Goal: Information Seeking & Learning: Find specific fact

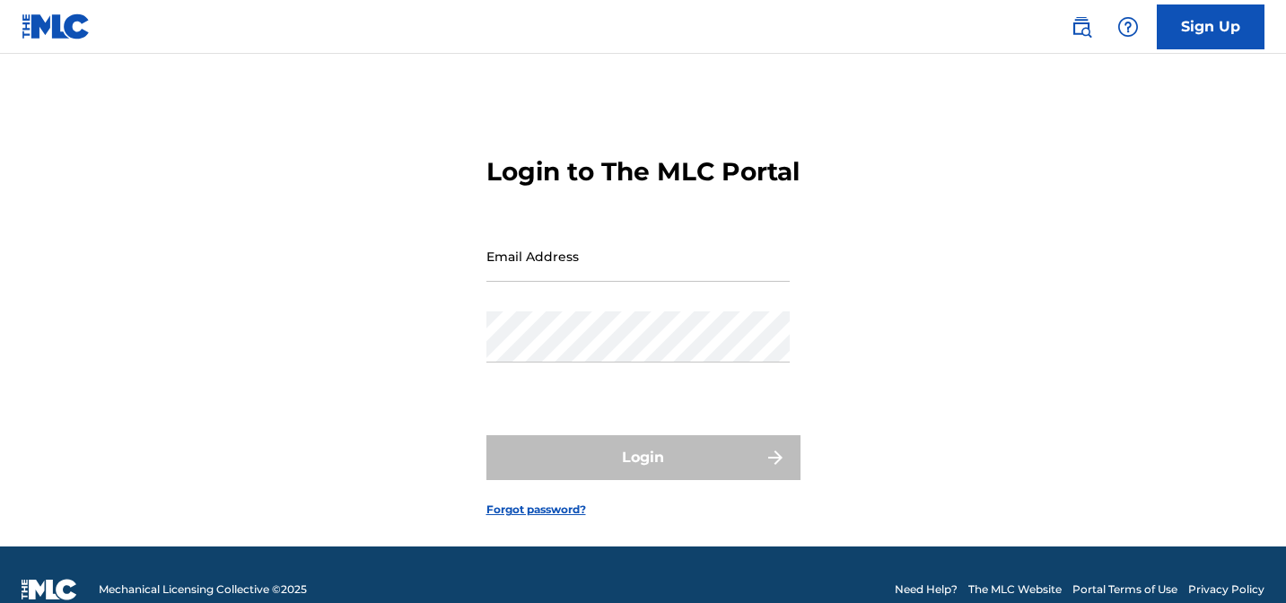
click at [568, 282] on input "Email Address" at bounding box center [638, 256] width 303 height 51
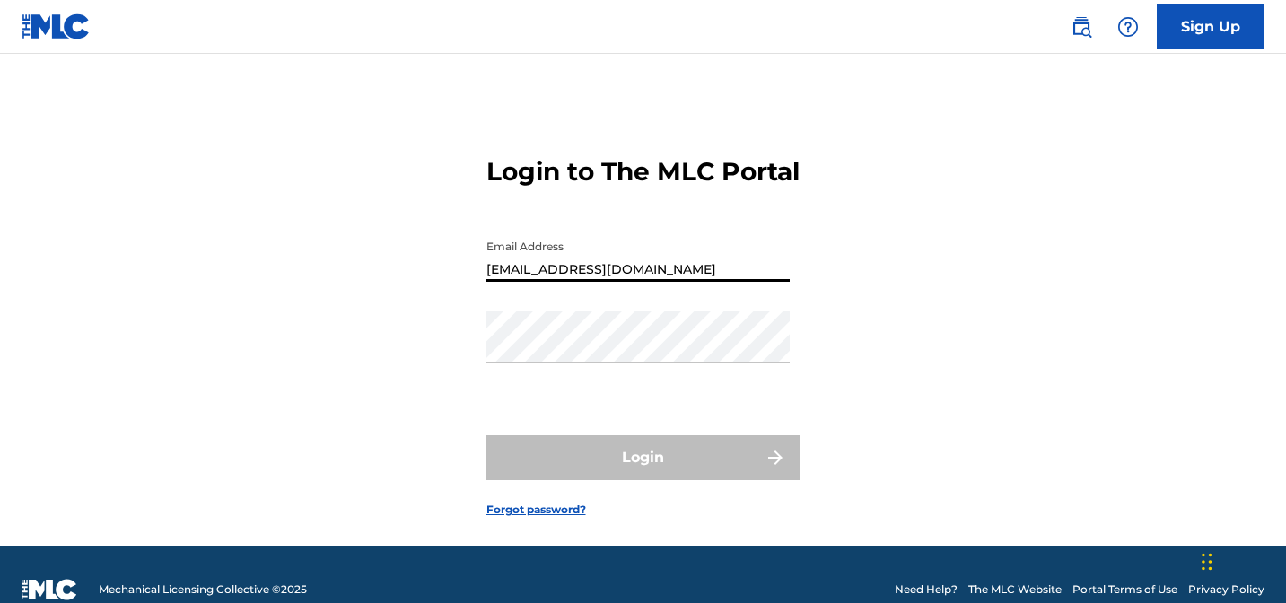
type input "[EMAIL_ADDRESS][DOMAIN_NAME]"
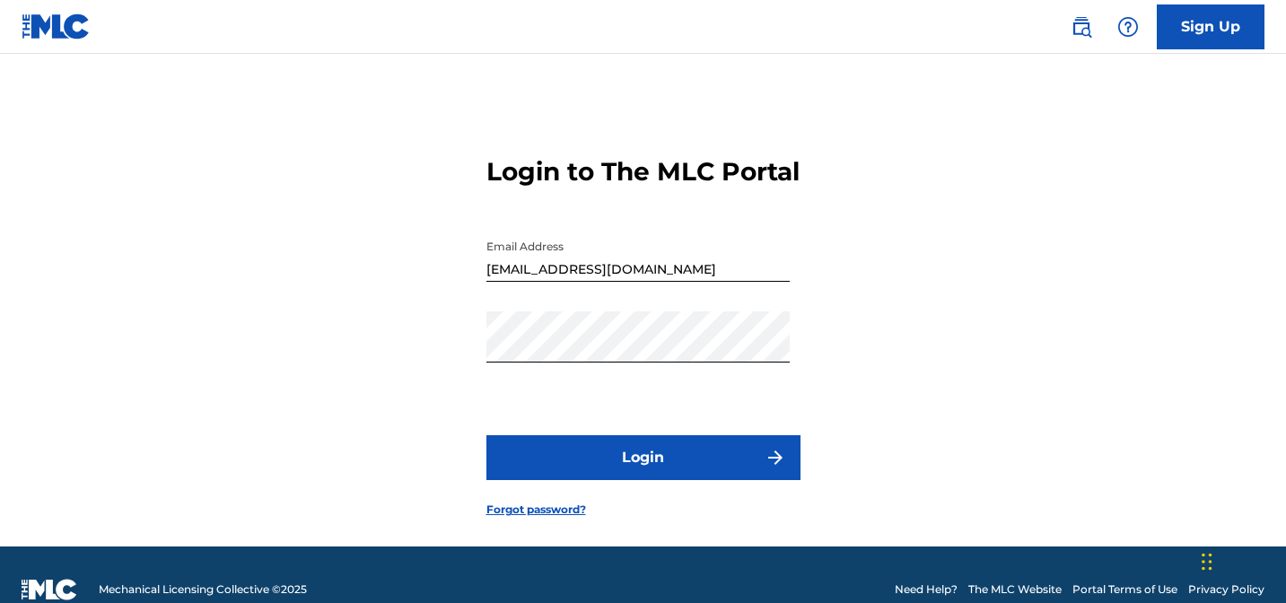
click at [642, 480] on button "Login" at bounding box center [644, 457] width 314 height 45
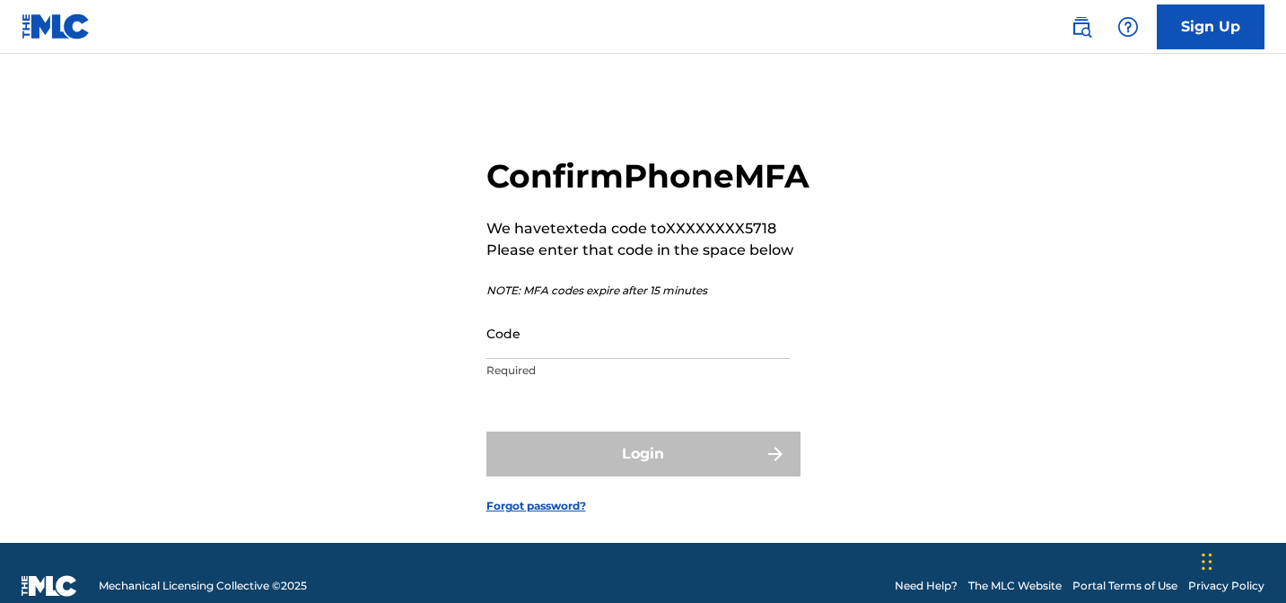
click at [592, 359] on input "Code" at bounding box center [638, 333] width 303 height 51
paste input "581706"
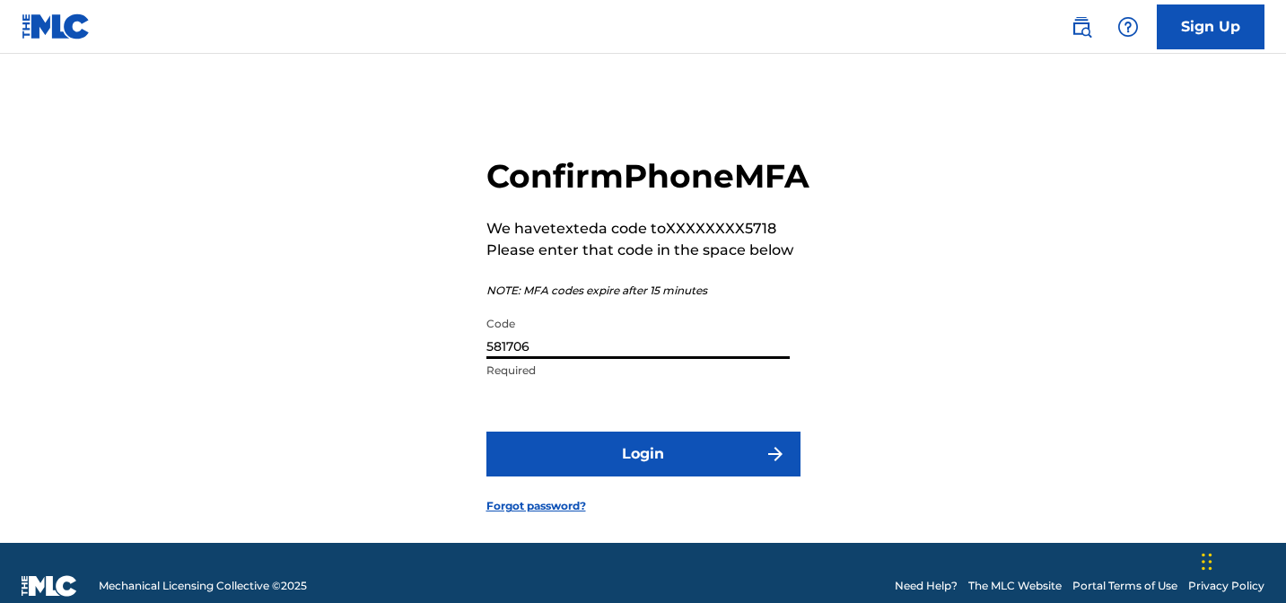
type input "581706"
click at [649, 477] on button "Login" at bounding box center [644, 454] width 314 height 45
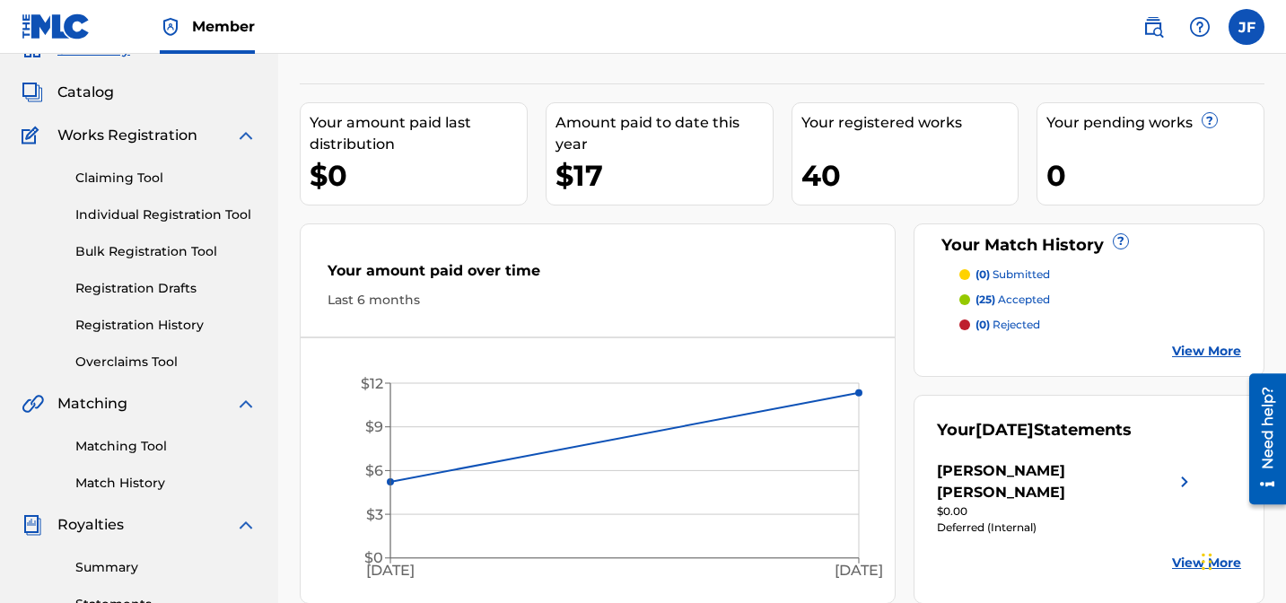
scroll to position [98, 0]
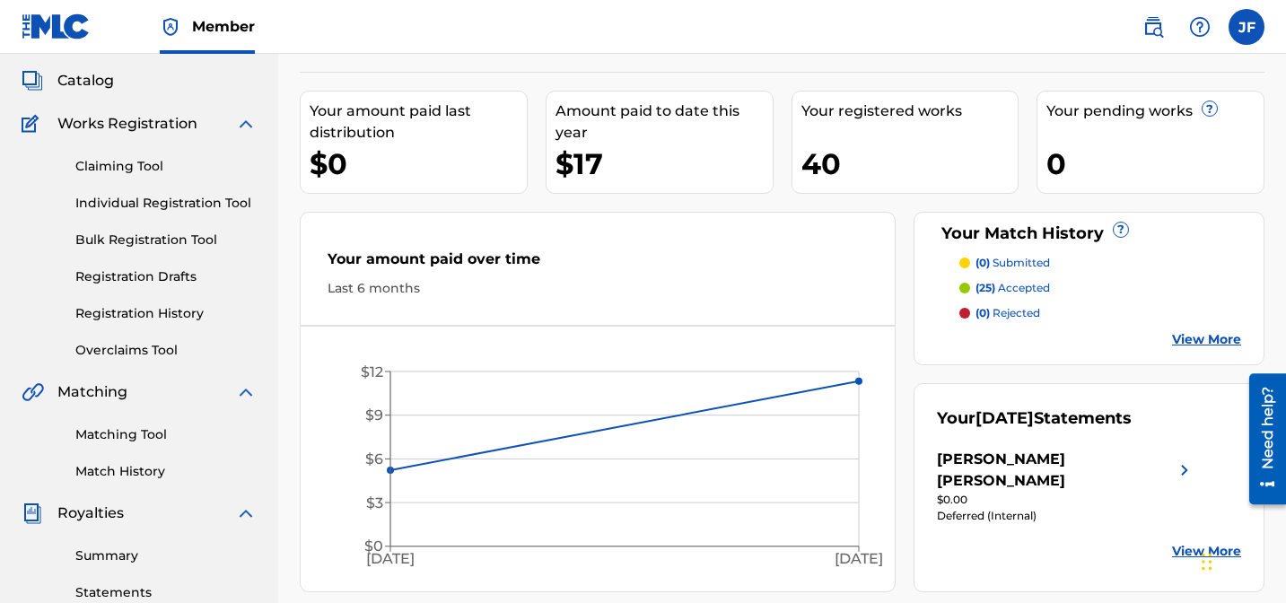
click at [145, 437] on link "Matching Tool" at bounding box center [165, 434] width 181 height 19
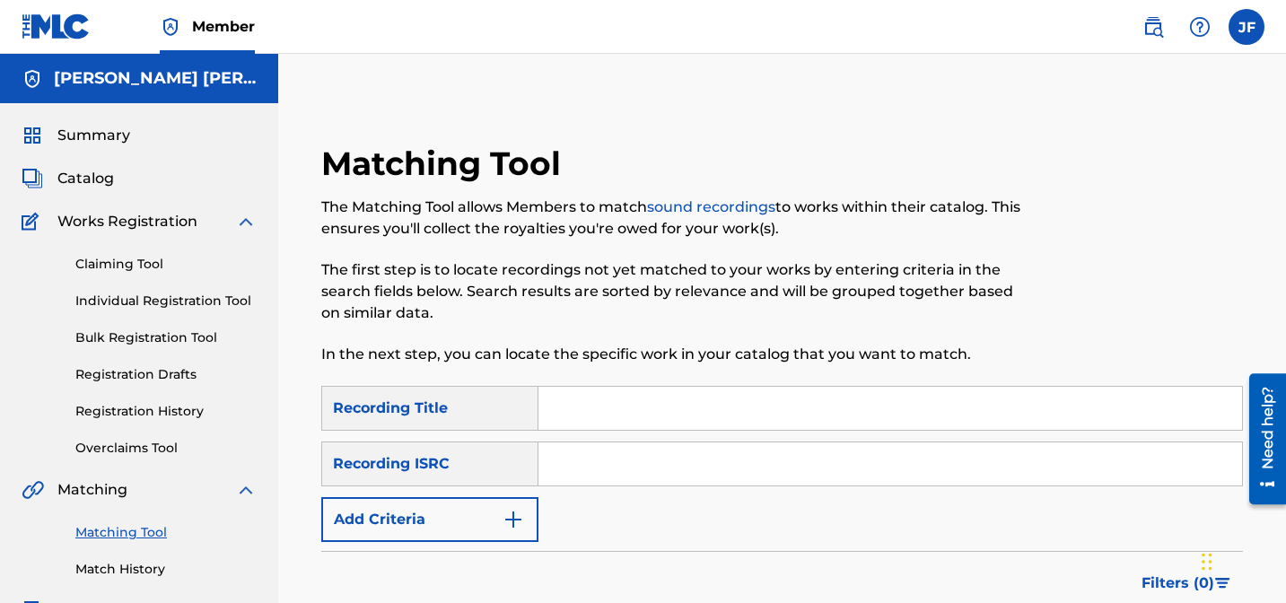
click at [614, 410] on input "Search Form" at bounding box center [891, 408] width 704 height 43
click at [557, 410] on input "Search Form" at bounding box center [891, 408] width 704 height 43
paste input "City Lights (feat. [PERSON_NAME])"
type input "City Lights (feat. [PERSON_NAME])"
click at [573, 468] on input "Search Form" at bounding box center [891, 464] width 704 height 43
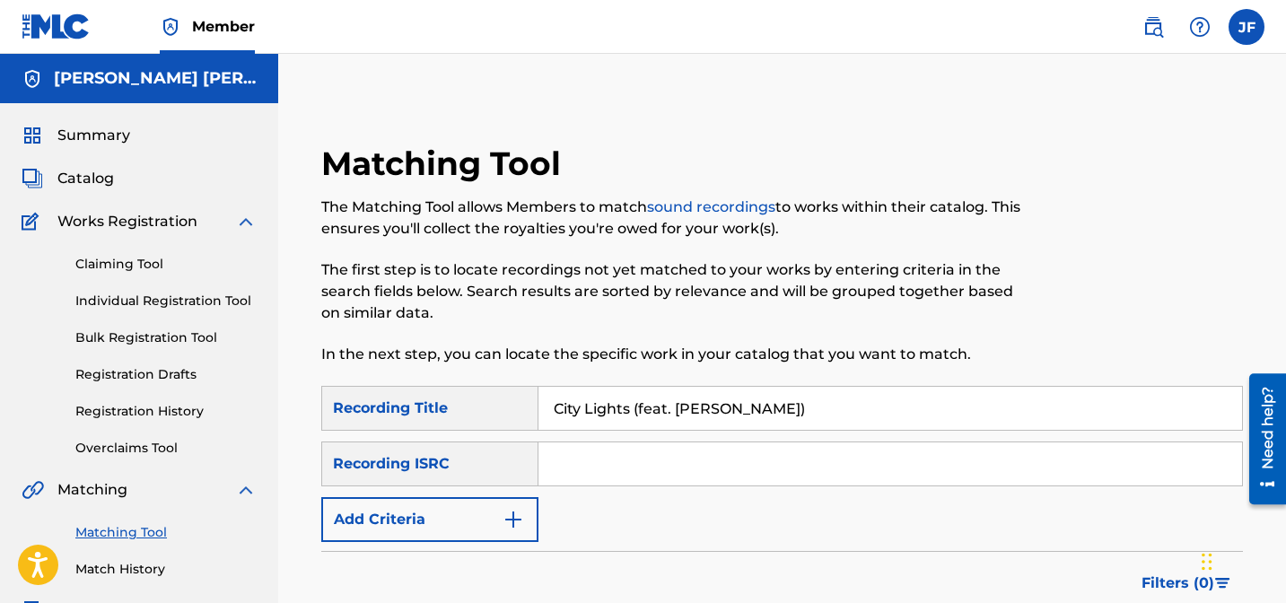
click at [667, 465] on input "Search Form" at bounding box center [891, 464] width 704 height 43
paste input "QZWFF2526991"
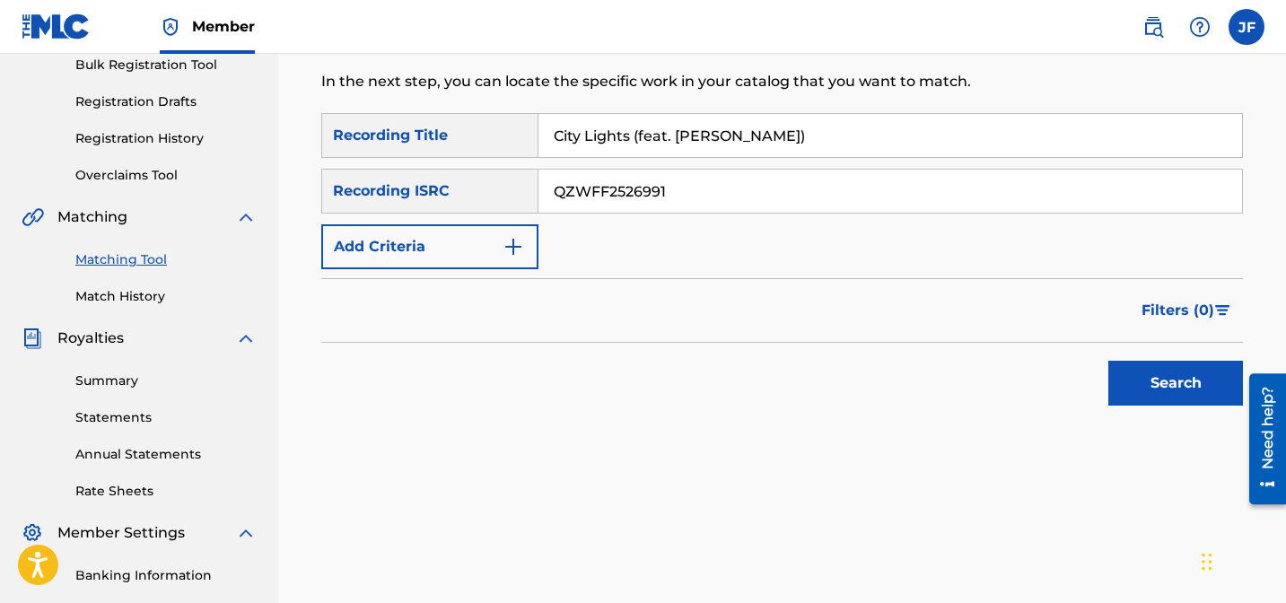
scroll to position [307, 0]
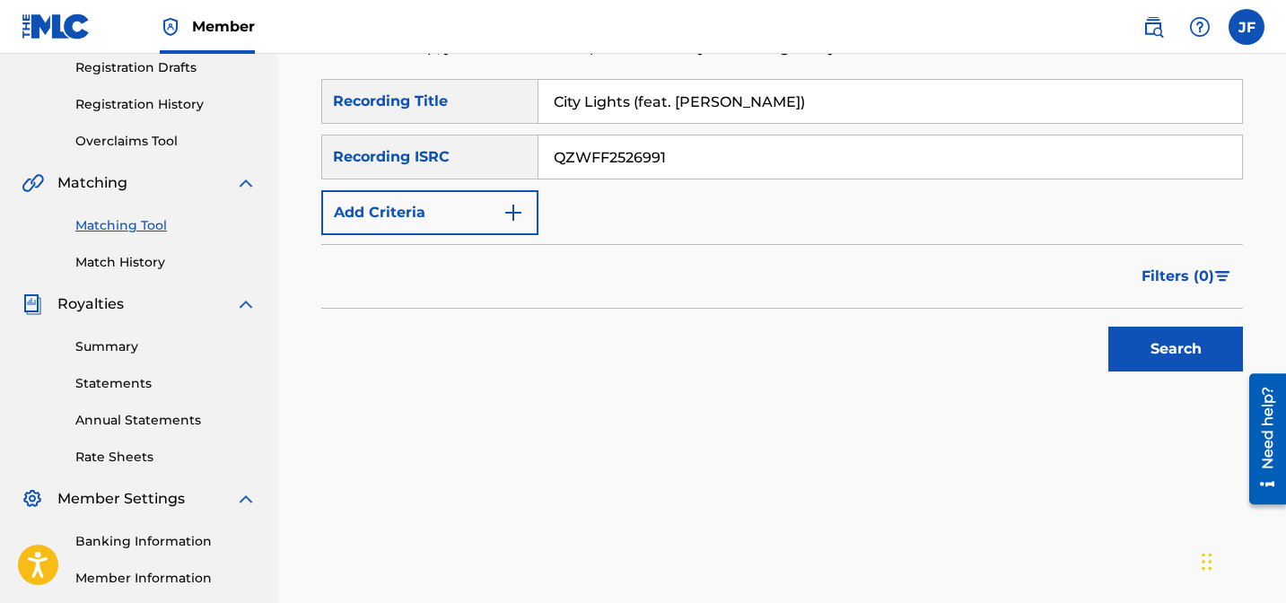
type input "QZWFF2526991"
click at [1188, 350] on button "Search" at bounding box center [1176, 349] width 135 height 45
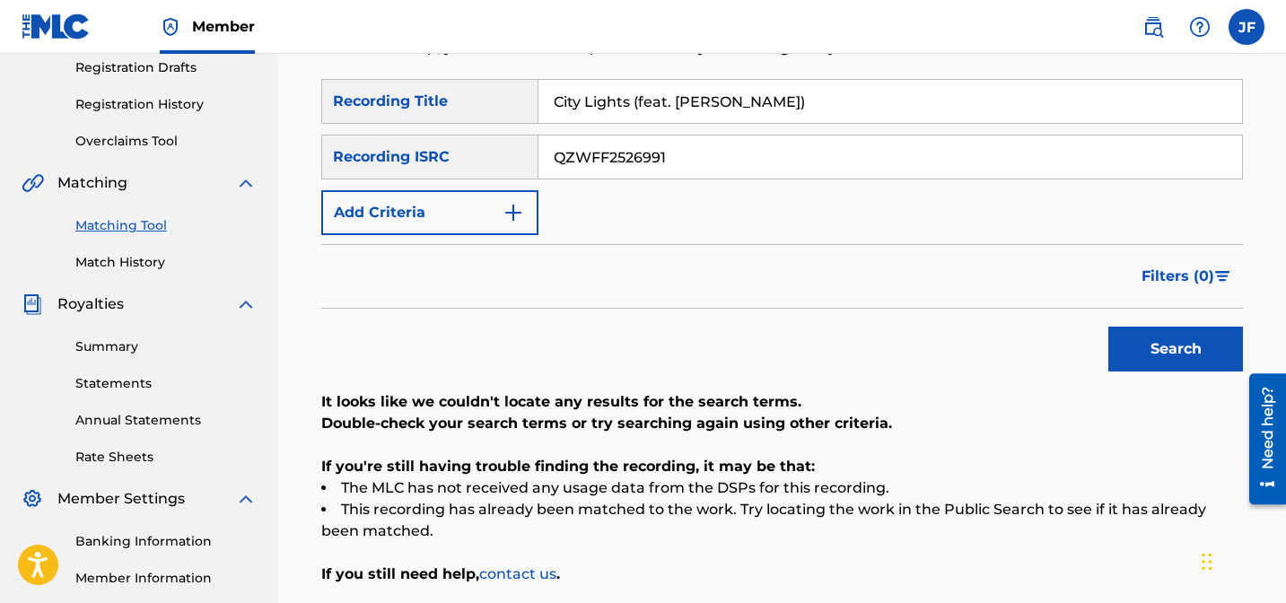
click at [707, 104] on input "City Lights (feat. [PERSON_NAME])" at bounding box center [891, 101] width 704 height 43
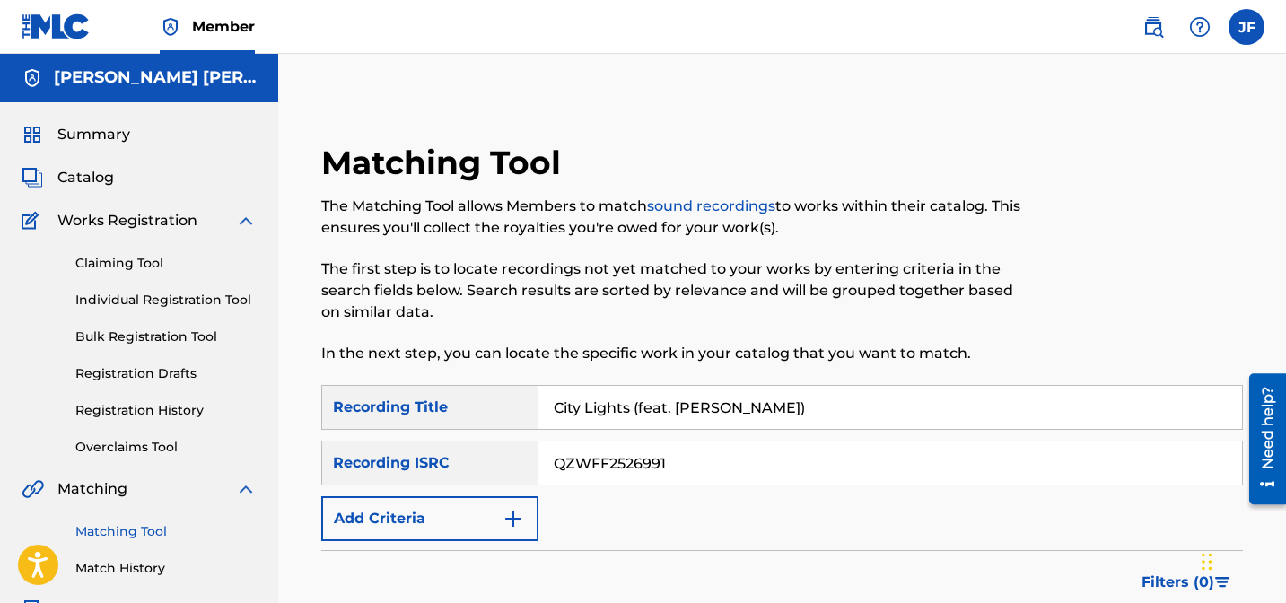
scroll to position [0, 0]
click at [498, 518] on button "Add Criteria" at bounding box center [429, 519] width 217 height 45
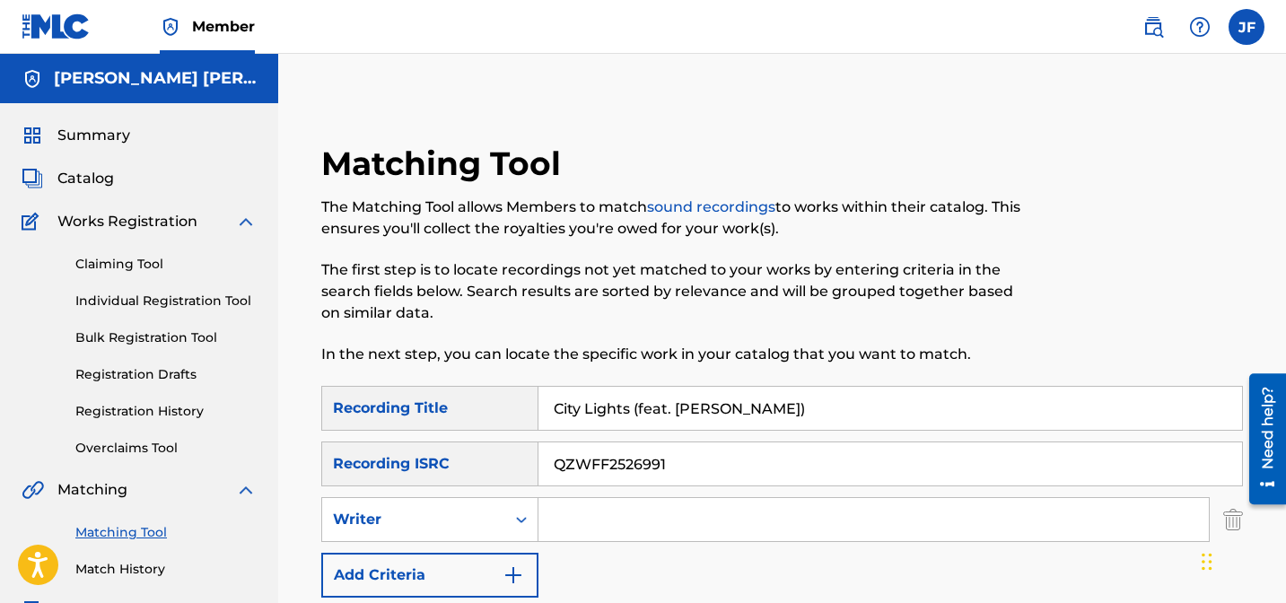
click at [574, 513] on input "Search Form" at bounding box center [874, 519] width 671 height 43
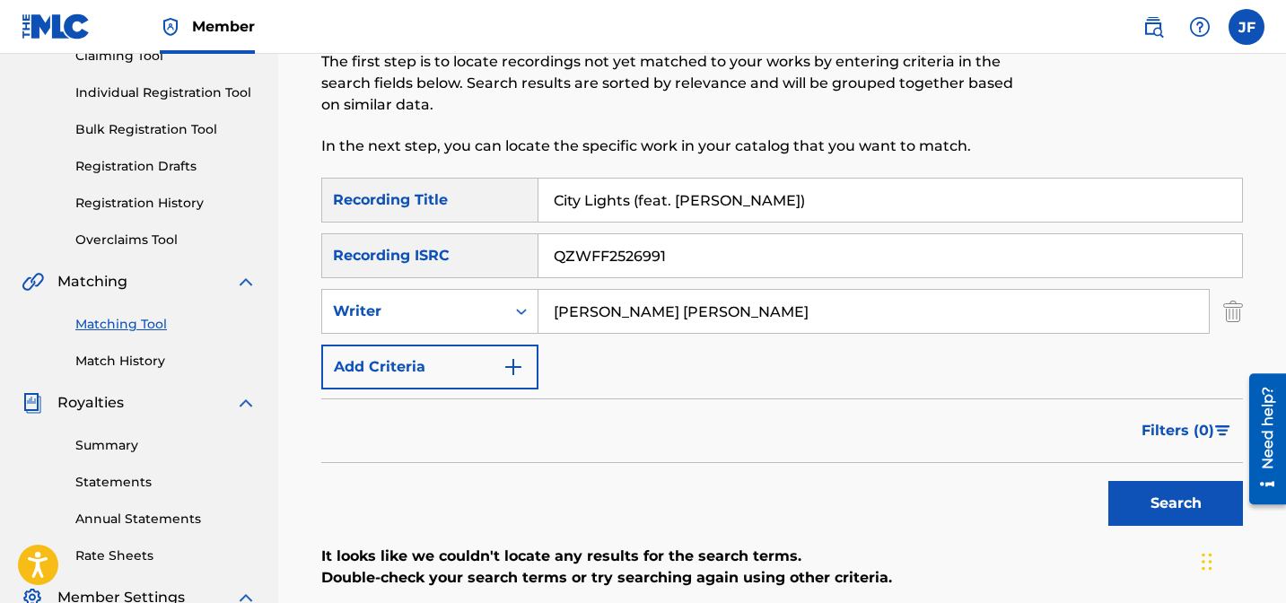
scroll to position [244, 0]
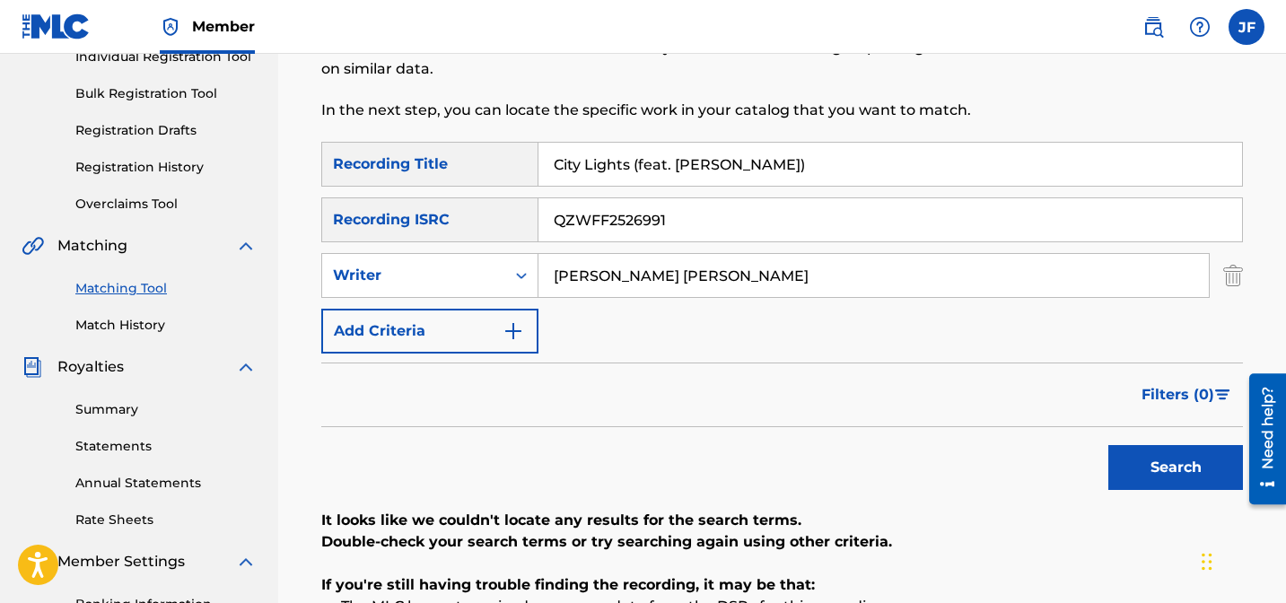
type input "[PERSON_NAME] [PERSON_NAME]"
click at [1163, 470] on button "Search" at bounding box center [1176, 467] width 135 height 45
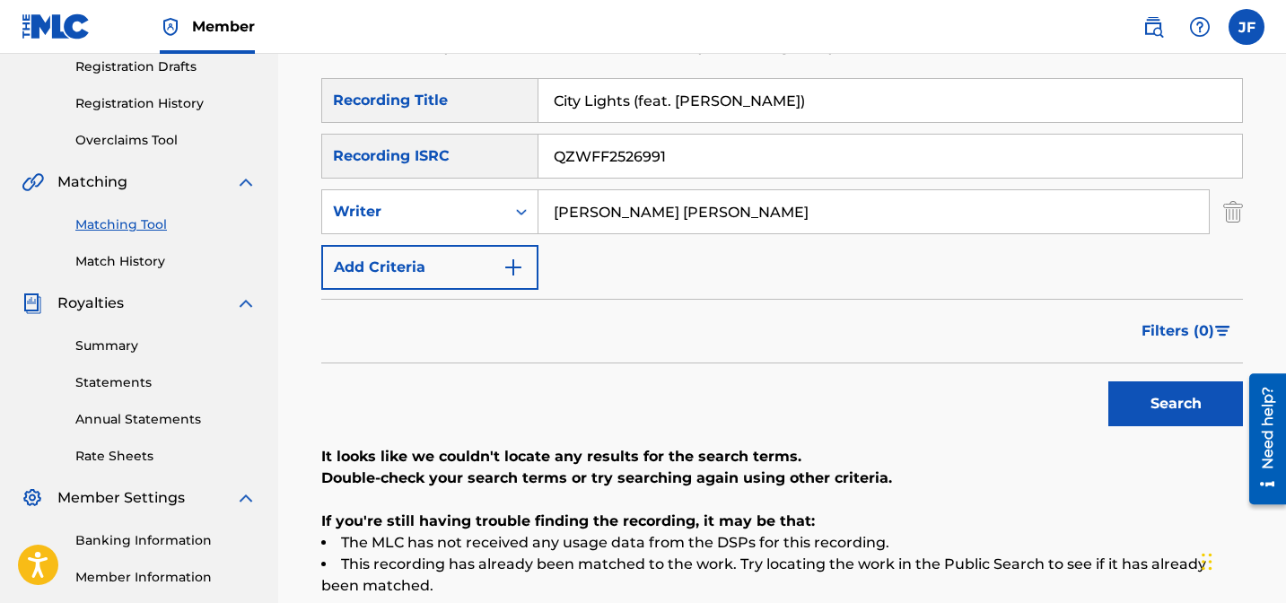
scroll to position [521, 0]
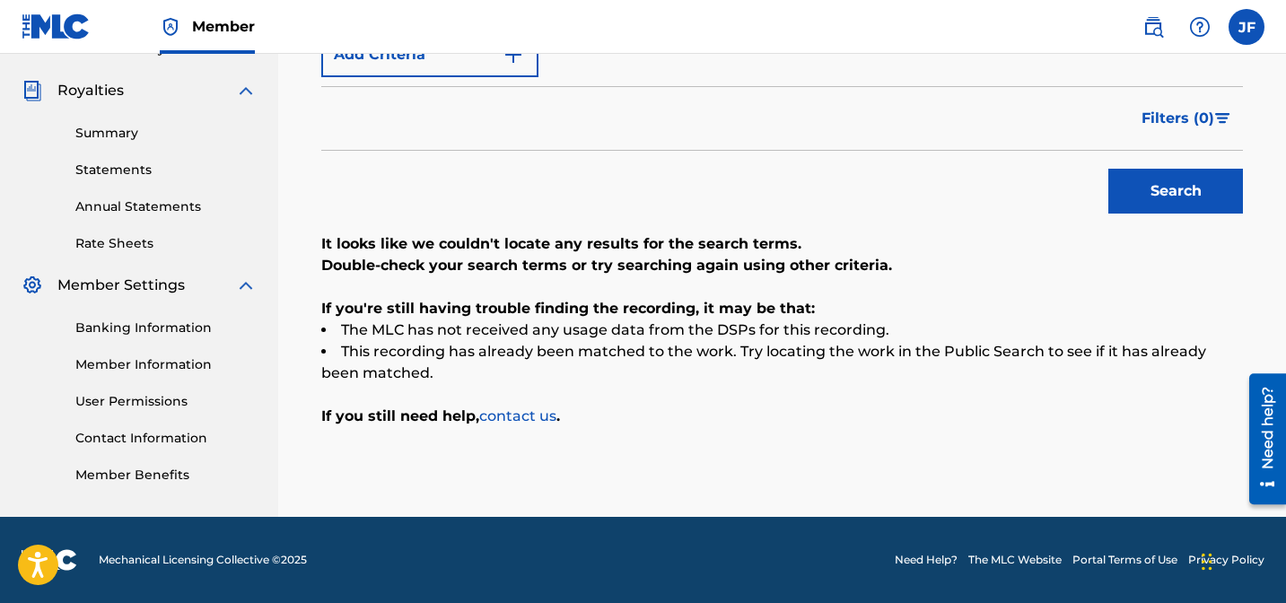
click at [543, 413] on link "contact us" at bounding box center [517, 416] width 77 height 17
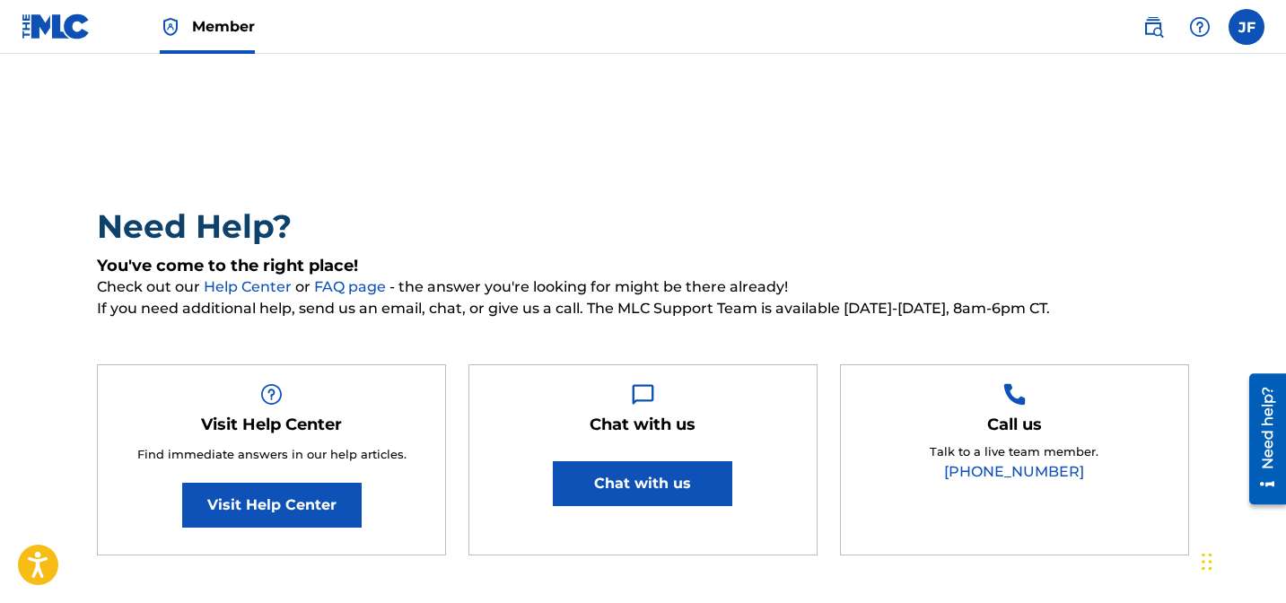
click at [683, 487] on button "Chat with us" at bounding box center [643, 483] width 180 height 45
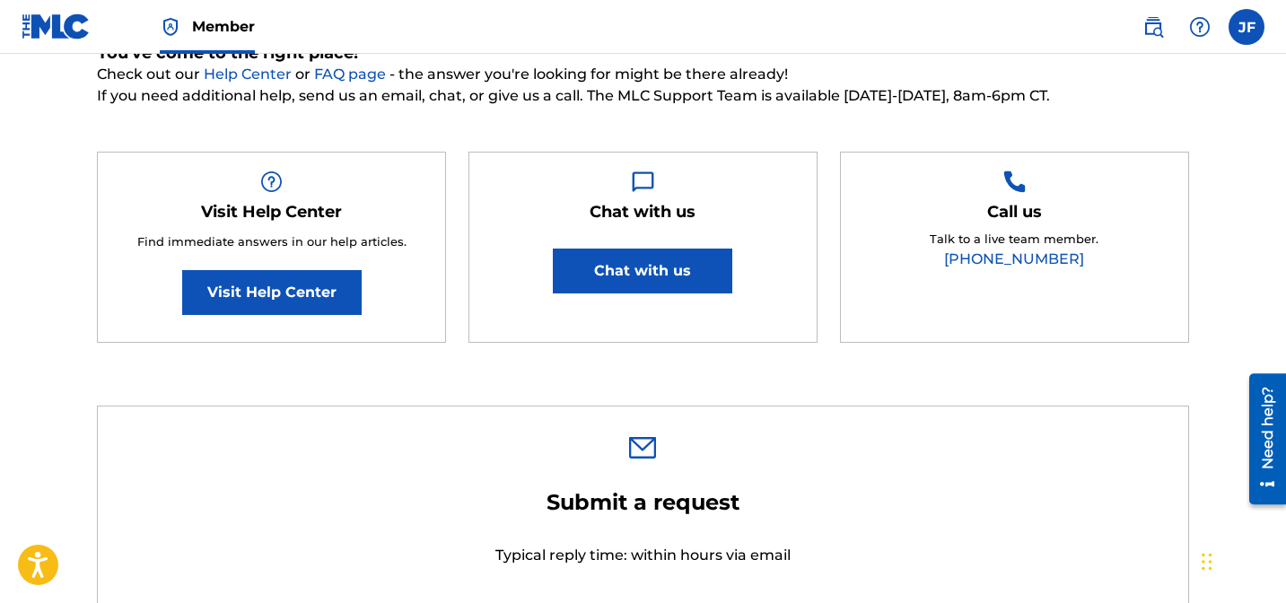
scroll to position [217, 0]
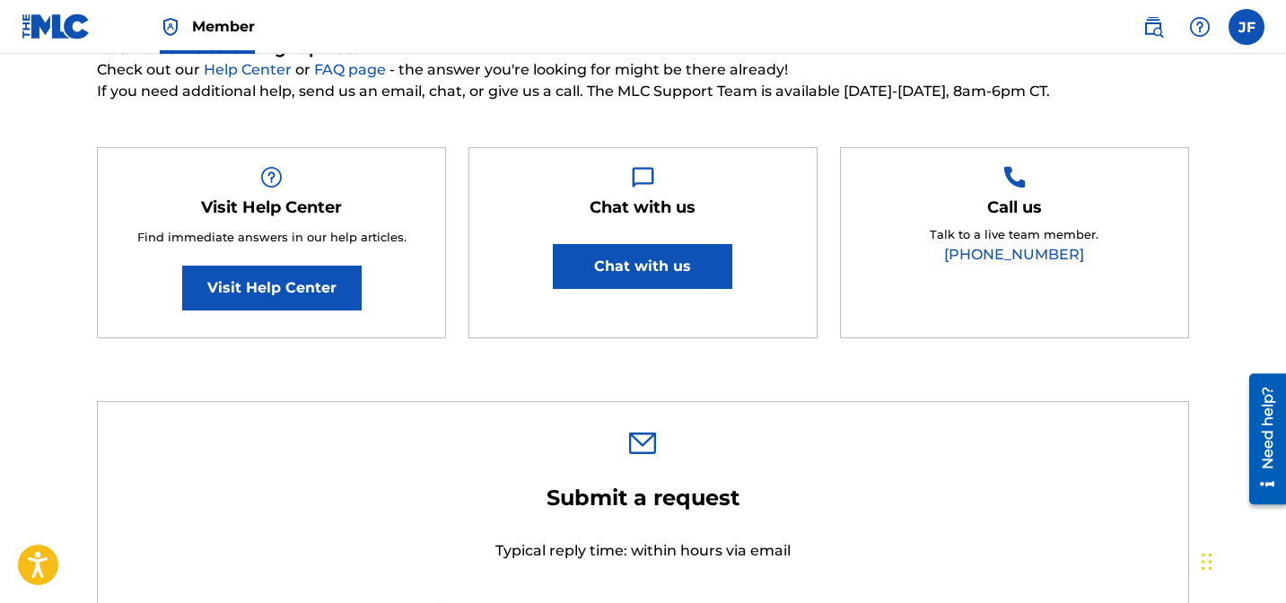
click at [1269, 432] on div "Need help?" at bounding box center [1268, 427] width 24 height 83
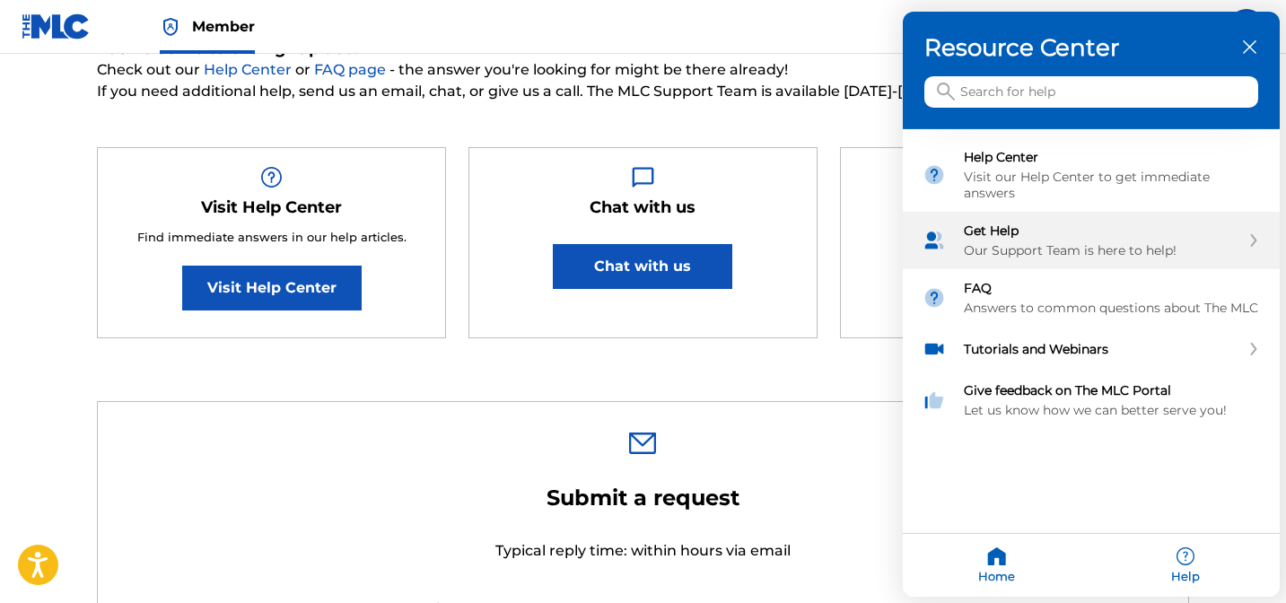
click at [1066, 242] on div "Our Support Team is here to help!" at bounding box center [1102, 250] width 276 height 16
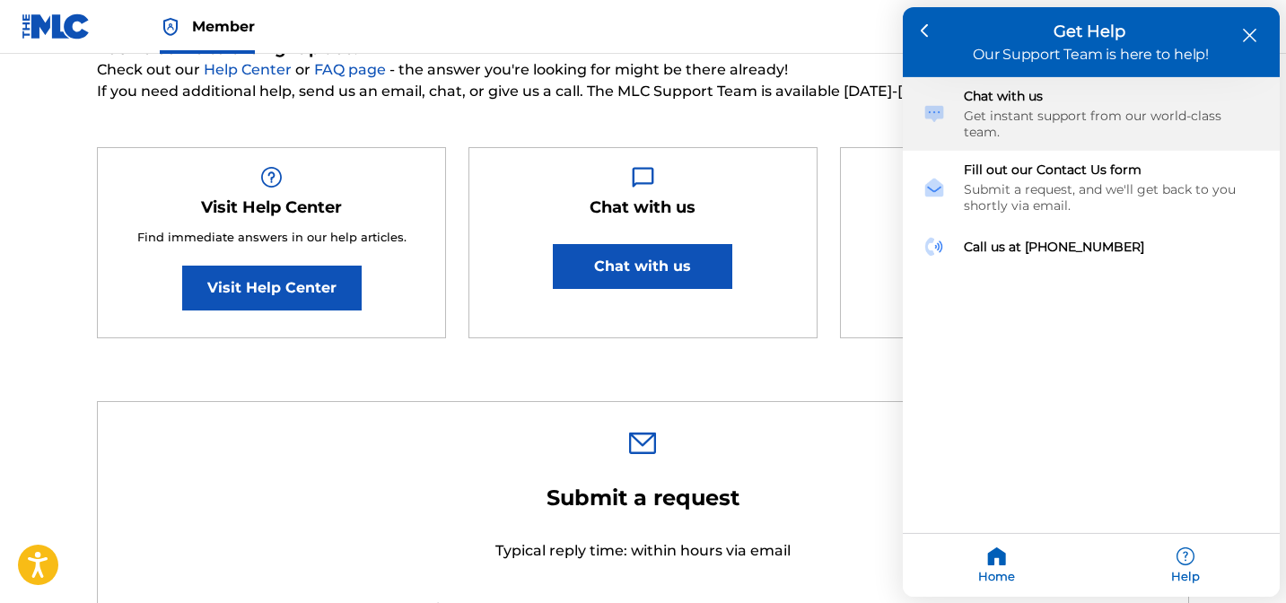
click at [1090, 102] on div "Chat with us" at bounding box center [1112, 96] width 296 height 16
